Goal: Task Accomplishment & Management: Use online tool/utility

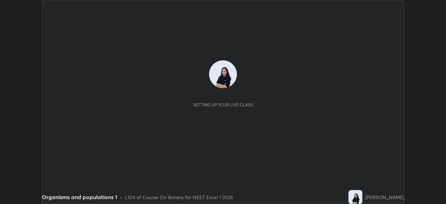
scroll to position [204, 445]
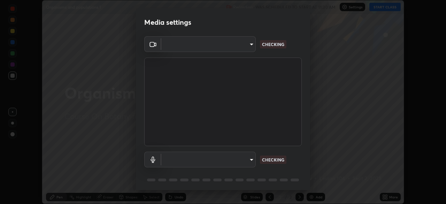
type input "7db3104c3122a209b332b64619111aa91615a24fb0de166504fa5909fce8eb30"
type input "default"
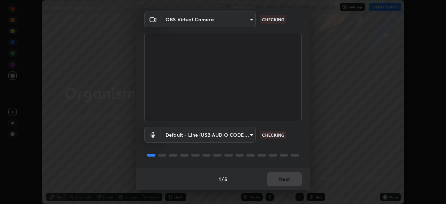
click at [291, 178] on div "1 / 5 Next" at bounding box center [223, 178] width 174 height 22
click at [289, 182] on div "1 / 5 Next" at bounding box center [223, 178] width 174 height 22
click at [289, 182] on button "Next" at bounding box center [284, 179] width 35 height 14
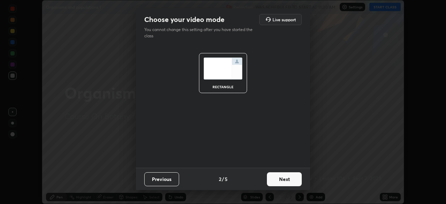
scroll to position [0, 0]
click at [289, 182] on button "Next" at bounding box center [284, 179] width 35 height 14
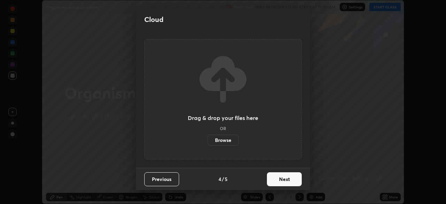
click at [286, 183] on button "Next" at bounding box center [284, 179] width 35 height 14
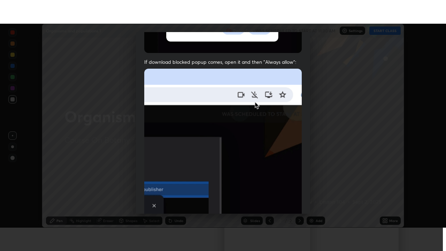
scroll to position [167, 0]
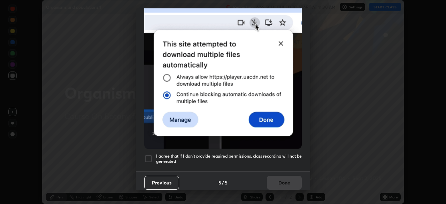
click at [147, 157] on div at bounding box center [148, 158] width 8 height 8
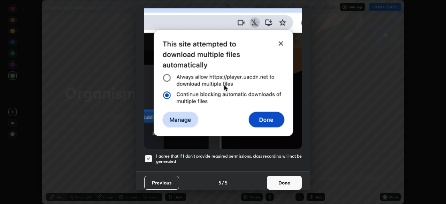
click at [290, 181] on button "Done" at bounding box center [284, 182] width 35 height 14
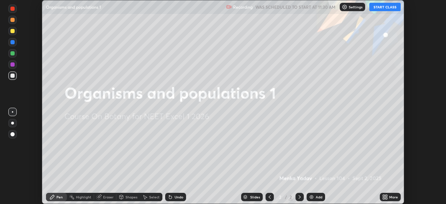
click at [397, 8] on button "START CLASS" at bounding box center [384, 7] width 31 height 8
click at [389, 196] on div "More" at bounding box center [393, 196] width 9 height 3
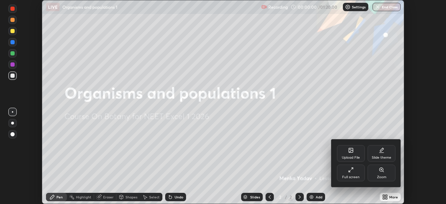
click at [359, 171] on div "Full screen" at bounding box center [351, 172] width 28 height 17
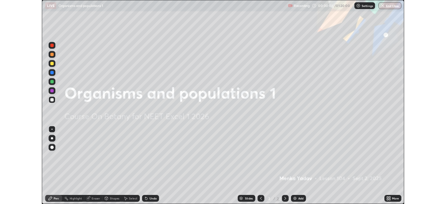
scroll to position [251, 446]
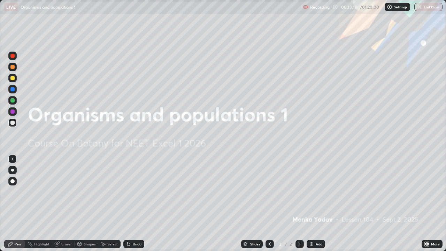
click at [313, 203] on div "Add" at bounding box center [315, 244] width 18 height 8
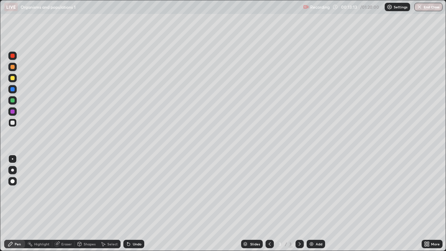
click at [13, 66] on div at bounding box center [12, 67] width 4 height 4
click at [11, 112] on div at bounding box center [12, 111] width 4 height 4
click at [13, 122] on div at bounding box center [12, 122] width 4 height 4
click at [13, 111] on div at bounding box center [12, 111] width 4 height 4
click at [11, 100] on div at bounding box center [12, 100] width 4 height 4
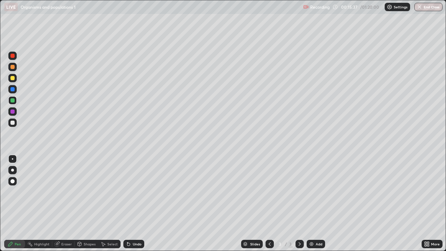
click at [14, 121] on div at bounding box center [12, 122] width 4 height 4
click at [14, 110] on div at bounding box center [12, 111] width 4 height 4
click at [12, 100] on div at bounding box center [12, 100] width 4 height 4
click at [12, 122] on div at bounding box center [12, 122] width 4 height 4
click at [270, 203] on div at bounding box center [269, 244] width 8 height 14
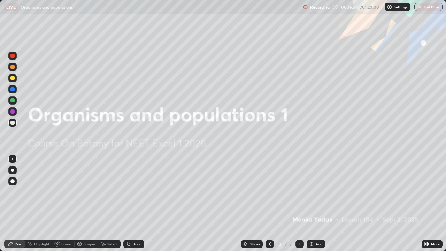
click at [269, 203] on icon at bounding box center [270, 244] width 6 height 6
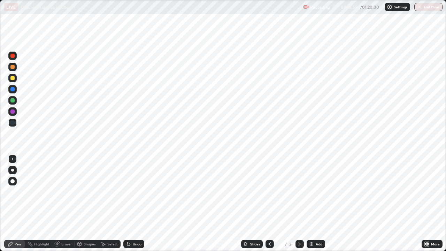
click at [299, 203] on icon at bounding box center [299, 243] width 2 height 3
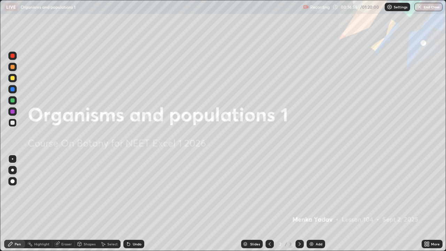
click at [296, 203] on div at bounding box center [299, 244] width 8 height 8
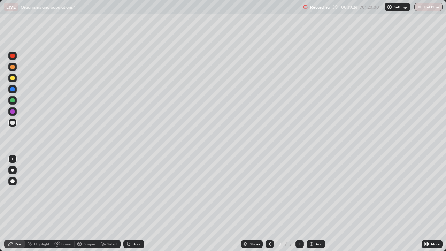
click at [313, 203] on img at bounding box center [311, 244] width 6 height 6
click at [11, 79] on div at bounding box center [12, 78] width 4 height 4
click at [10, 102] on div at bounding box center [12, 100] width 8 height 8
click at [14, 108] on div at bounding box center [12, 111] width 8 height 8
click at [13, 123] on div at bounding box center [12, 122] width 4 height 4
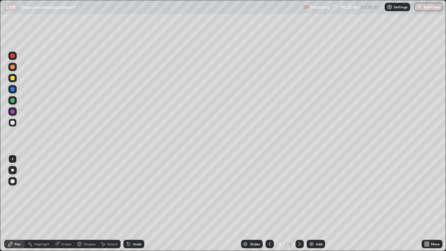
click at [83, 203] on div "Shapes" at bounding box center [86, 244] width 24 height 8
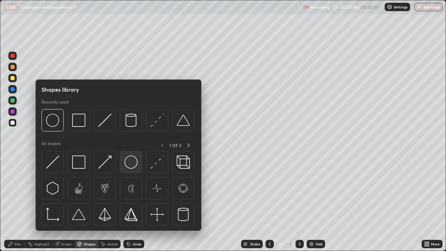
click at [134, 164] on img at bounding box center [130, 161] width 13 height 13
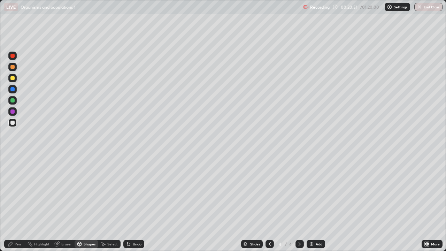
click at [133, 203] on div "Undo" at bounding box center [137, 243] width 9 height 3
click at [13, 203] on icon at bounding box center [11, 244] width 6 height 6
click at [13, 100] on div at bounding box center [12, 100] width 4 height 4
click at [9, 125] on div at bounding box center [12, 122] width 8 height 8
click at [317, 203] on div "Add" at bounding box center [318, 243] width 7 height 3
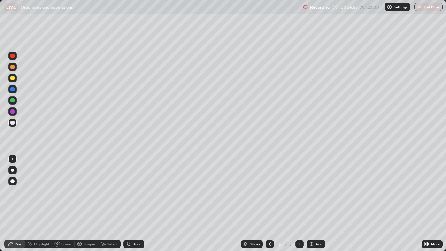
click at [13, 67] on div at bounding box center [12, 67] width 4 height 4
click at [11, 100] on div at bounding box center [12, 100] width 4 height 4
click at [133, 203] on div "Undo" at bounding box center [137, 243] width 9 height 3
click at [135, 203] on div "Undo" at bounding box center [137, 243] width 9 height 3
click at [316, 203] on div "Add" at bounding box center [318, 243] width 7 height 3
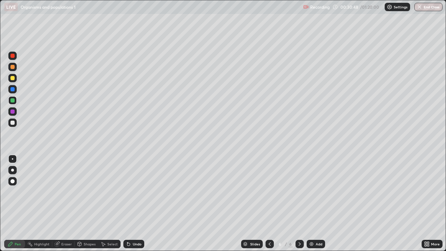
click at [12, 77] on div at bounding box center [12, 78] width 4 height 4
click at [14, 108] on div at bounding box center [12, 111] width 8 height 8
click at [12, 101] on div at bounding box center [12, 100] width 4 height 4
click at [12, 124] on div at bounding box center [12, 122] width 4 height 4
click at [12, 111] on div at bounding box center [12, 111] width 4 height 4
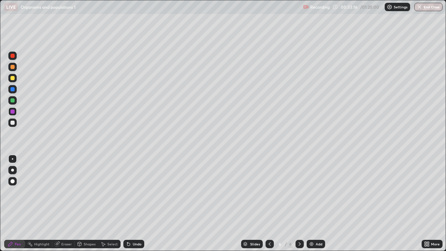
click at [14, 123] on div at bounding box center [12, 122] width 4 height 4
click at [13, 101] on div at bounding box center [12, 100] width 4 height 4
click at [66, 203] on div "Eraser" at bounding box center [66, 243] width 10 height 3
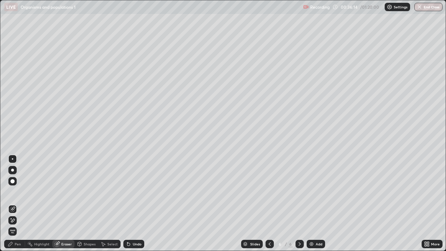
click at [15, 203] on div "Pen" at bounding box center [18, 243] width 6 height 3
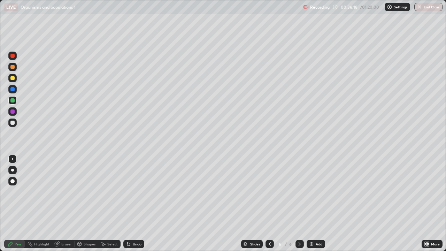
click at [135, 203] on div "Undo" at bounding box center [133, 244] width 21 height 8
click at [13, 122] on div at bounding box center [12, 122] width 4 height 4
click at [12, 125] on div at bounding box center [12, 122] width 8 height 8
click at [318, 203] on div "Add" at bounding box center [318, 243] width 7 height 3
click at [11, 78] on div at bounding box center [12, 78] width 4 height 4
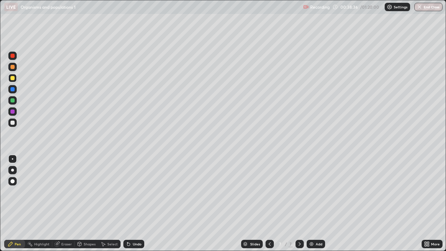
click at [85, 203] on div "Shapes" at bounding box center [90, 243] width 12 height 3
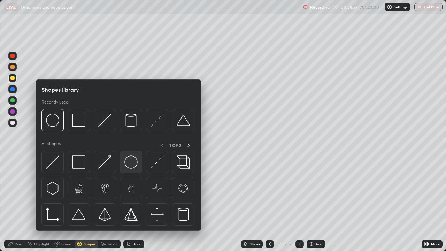
click at [132, 161] on img at bounding box center [130, 161] width 13 height 13
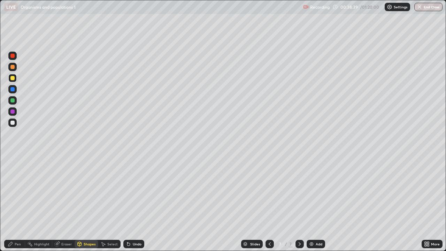
click at [12, 203] on icon at bounding box center [10, 244] width 4 height 4
click at [13, 122] on div at bounding box center [12, 122] width 4 height 4
click at [11, 99] on div at bounding box center [12, 100] width 4 height 4
click at [12, 111] on div at bounding box center [12, 111] width 4 height 4
click at [316, 203] on div "Add" at bounding box center [318, 243] width 7 height 3
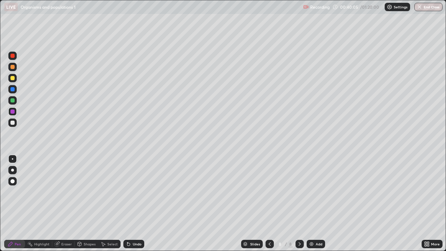
click at [13, 101] on div at bounding box center [12, 100] width 4 height 4
click at [14, 122] on div at bounding box center [12, 122] width 4 height 4
click at [268, 203] on icon at bounding box center [270, 244] width 6 height 6
click at [299, 203] on icon at bounding box center [300, 244] width 6 height 6
click at [316, 203] on div "Add" at bounding box center [318, 243] width 7 height 3
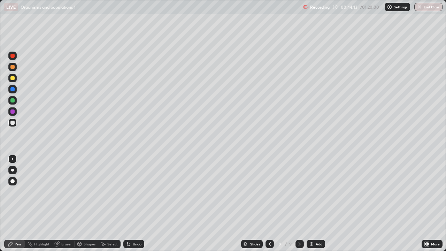
click at [14, 76] on div at bounding box center [12, 78] width 4 height 4
click at [13, 101] on div at bounding box center [12, 100] width 4 height 4
click at [10, 122] on div at bounding box center [12, 122] width 4 height 4
click at [130, 203] on div "Undo" at bounding box center [133, 244] width 21 height 8
click at [314, 203] on div "Add" at bounding box center [315, 244] width 18 height 8
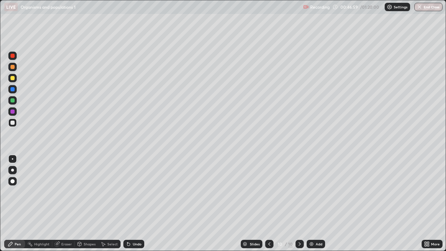
click at [12, 74] on div at bounding box center [12, 78] width 8 height 8
click at [15, 101] on div at bounding box center [12, 100] width 8 height 8
click at [14, 121] on div at bounding box center [12, 122] width 4 height 4
click at [85, 203] on div "Shapes" at bounding box center [90, 243] width 12 height 3
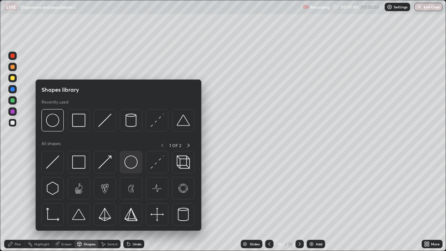
click at [131, 166] on img at bounding box center [130, 161] width 13 height 13
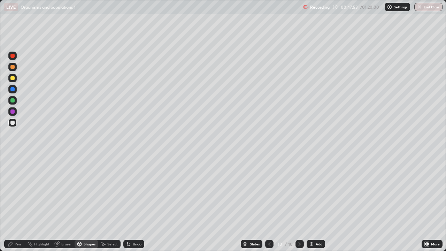
click at [16, 203] on div "Pen" at bounding box center [18, 243] width 6 height 3
click at [12, 113] on div at bounding box center [12, 111] width 4 height 4
click at [314, 203] on div "Add" at bounding box center [315, 244] width 18 height 8
click at [11, 99] on div at bounding box center [12, 100] width 4 height 4
click at [317, 203] on div "Add" at bounding box center [315, 244] width 18 height 8
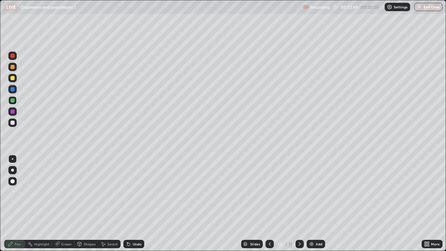
click at [9, 68] on div at bounding box center [12, 67] width 8 height 8
click at [84, 203] on div "Shapes" at bounding box center [90, 243] width 12 height 3
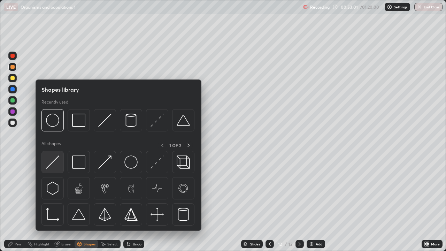
click at [52, 160] on img at bounding box center [52, 161] width 13 height 13
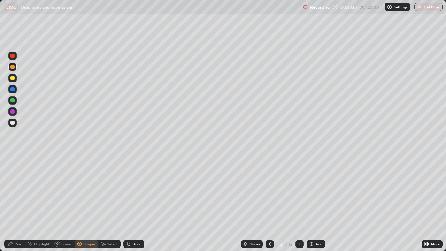
click at [16, 203] on div "Pen" at bounding box center [14, 244] width 21 height 8
click at [12, 111] on div at bounding box center [12, 111] width 4 height 4
click at [13, 123] on div at bounding box center [12, 122] width 4 height 4
click at [12, 114] on div at bounding box center [12, 111] width 8 height 8
click at [13, 112] on div at bounding box center [12, 111] width 4 height 4
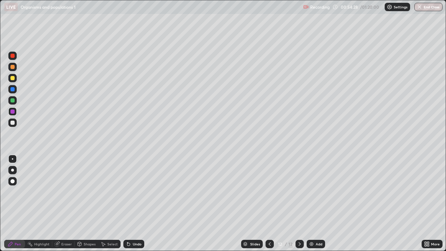
click at [11, 124] on div at bounding box center [12, 122] width 4 height 4
click at [133, 203] on div "Undo" at bounding box center [137, 243] width 9 height 3
click at [136, 203] on div "Undo" at bounding box center [137, 243] width 9 height 3
click at [14, 101] on div at bounding box center [12, 100] width 4 height 4
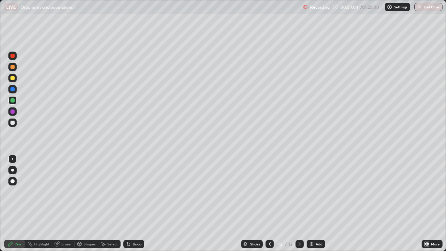
click at [316, 203] on div "Add" at bounding box center [318, 243] width 7 height 3
click at [10, 66] on div at bounding box center [12, 67] width 8 height 8
click at [13, 122] on div at bounding box center [12, 122] width 4 height 4
click at [9, 101] on div at bounding box center [12, 100] width 8 height 8
click at [134, 203] on div "Undo" at bounding box center [133, 244] width 21 height 8
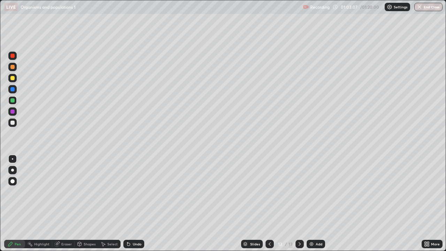
click at [68, 203] on div "Eraser" at bounding box center [66, 243] width 10 height 3
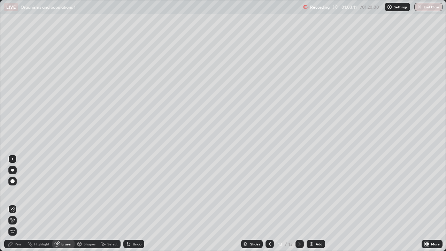
click at [18, 203] on div "Pen" at bounding box center [14, 244] width 21 height 8
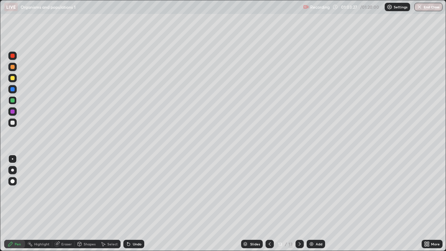
click at [309, 203] on img at bounding box center [311, 244] width 6 height 6
click at [12, 75] on div at bounding box center [12, 78] width 8 height 8
click at [13, 66] on div at bounding box center [12, 67] width 4 height 4
click at [12, 100] on div at bounding box center [12, 100] width 4 height 4
click at [13, 112] on div at bounding box center [12, 111] width 4 height 4
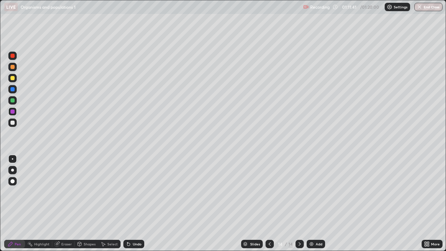
click at [315, 203] on div "Add" at bounding box center [318, 243] width 7 height 3
click at [12, 78] on div at bounding box center [12, 78] width 4 height 4
click at [14, 68] on div at bounding box center [12, 67] width 4 height 4
click at [13, 125] on div at bounding box center [12, 122] width 8 height 8
click at [134, 203] on div "Undo" at bounding box center [137, 243] width 9 height 3
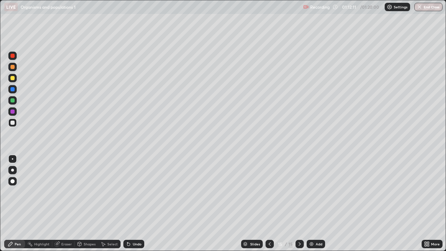
click at [132, 203] on div "Undo" at bounding box center [133, 244] width 21 height 8
click at [134, 203] on div "Undo" at bounding box center [132, 244] width 24 height 14
click at [136, 203] on div "Undo" at bounding box center [137, 243] width 9 height 3
click at [138, 203] on div "Undo" at bounding box center [137, 243] width 9 height 3
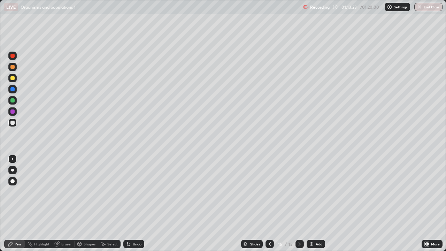
click at [87, 203] on div "Shapes" at bounding box center [90, 243] width 12 height 3
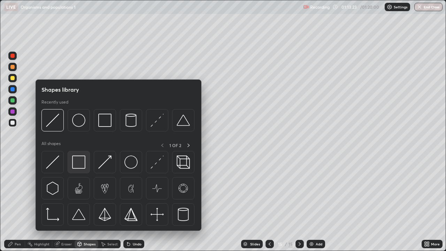
click at [78, 170] on div at bounding box center [79, 162] width 22 height 22
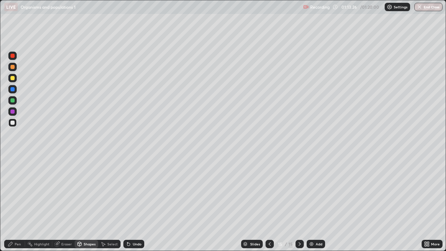
click at [15, 203] on div "Pen" at bounding box center [18, 243] width 6 height 3
click at [13, 111] on div at bounding box center [12, 111] width 4 height 4
click at [13, 102] on div at bounding box center [12, 100] width 8 height 8
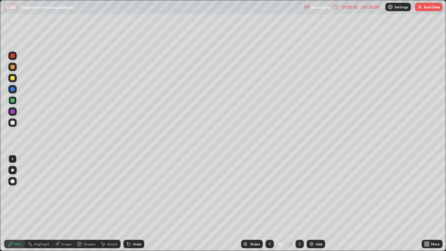
click at [61, 203] on div "Eraser" at bounding box center [63, 244] width 22 height 8
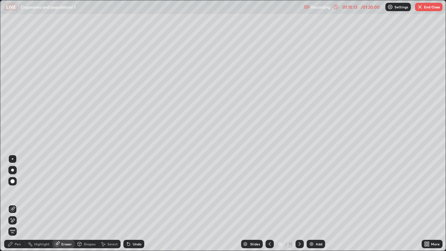
click at [16, 203] on div "Pen" at bounding box center [14, 244] width 21 height 8
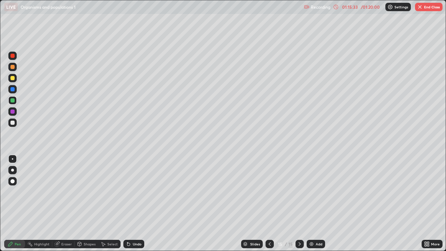
click at [265, 203] on div at bounding box center [269, 244] width 8 height 8
click at [424, 10] on button "End Class" at bounding box center [429, 7] width 28 height 8
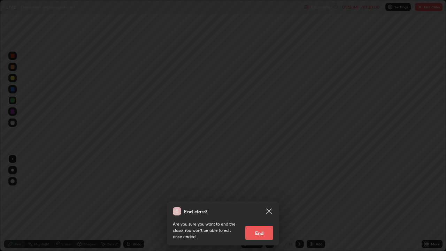
click at [260, 203] on button "End" at bounding box center [259, 233] width 28 height 14
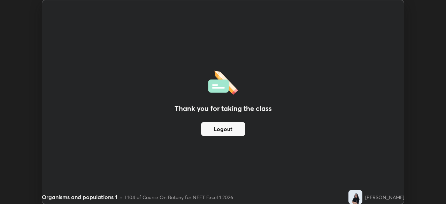
scroll to position [34609, 34367]
